Goal: Task Accomplishment & Management: Manage account settings

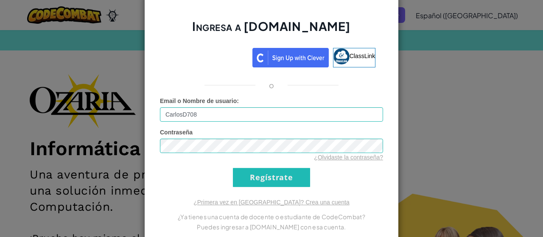
click at [272, 180] on input "Regístrate" at bounding box center [271, 177] width 77 height 19
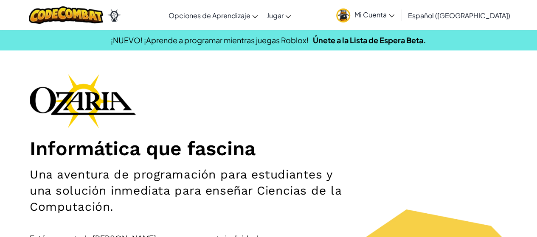
click at [0, 96] on section "Informática que fascina Una aventura de programación para estudiantes y una sol…" at bounding box center [268, 213] width 537 height 278
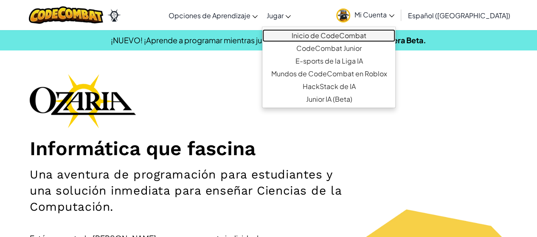
click at [304, 34] on link "Inicio de CodeCombat" at bounding box center [328, 35] width 133 height 13
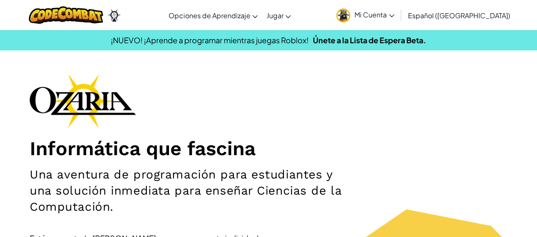
click at [394, 10] on span "Mi Cuenta" at bounding box center [374, 14] width 40 height 9
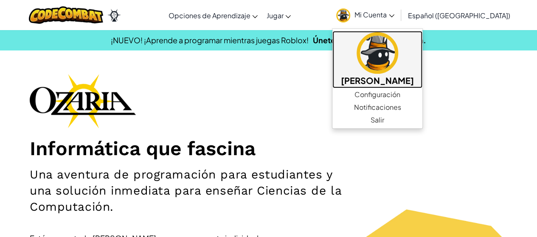
click at [393, 80] on h5 "[PERSON_NAME]" at bounding box center [377, 80] width 73 height 13
